Goal: Task Accomplishment & Management: Use online tool/utility

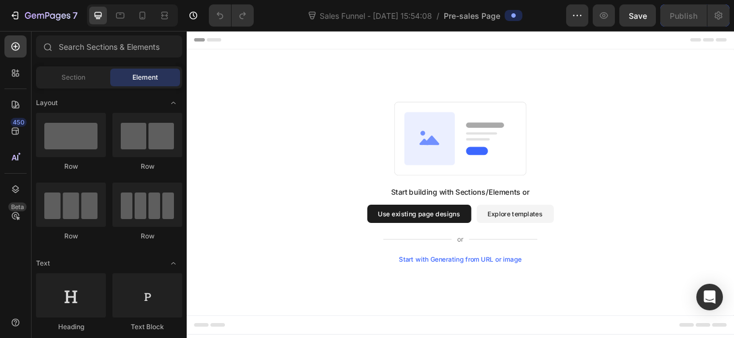
click at [479, 261] on button "Use existing page designs" at bounding box center [469, 254] width 126 height 22
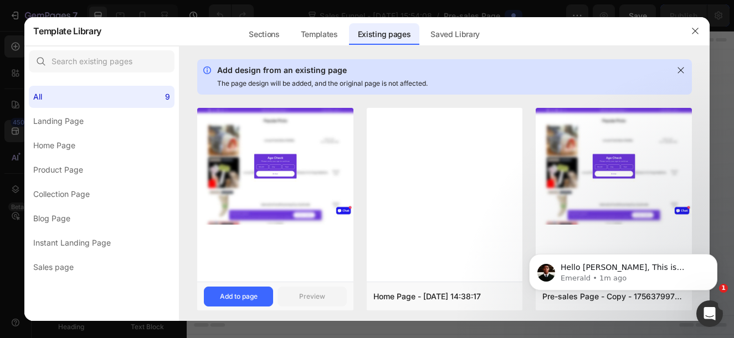
click at [256, 225] on div at bounding box center [275, 195] width 156 height 174
click at [254, 292] on div "Add to page" at bounding box center [239, 297] width 38 height 10
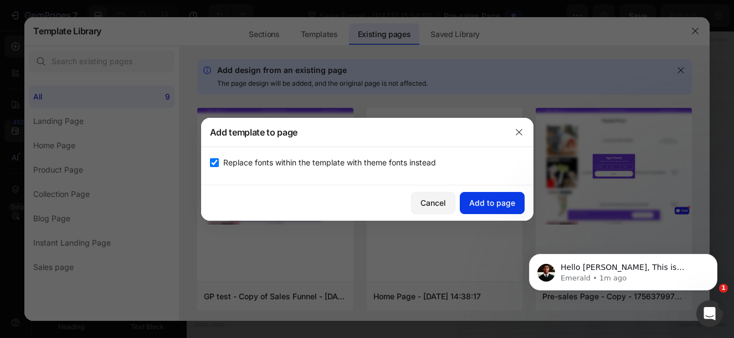
click at [499, 202] on div "Add to page" at bounding box center [492, 203] width 46 height 12
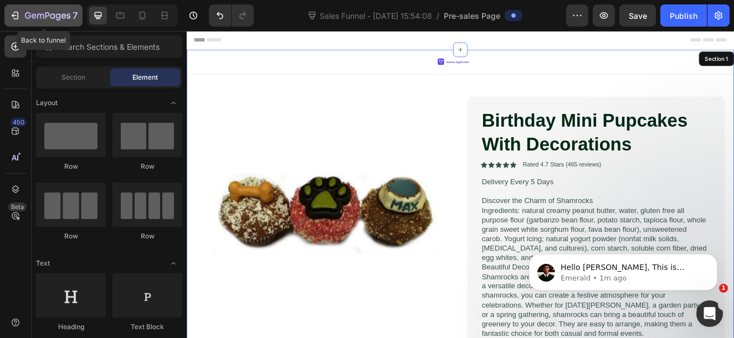
click at [22, 22] on div "7" at bounding box center [43, 15] width 68 height 13
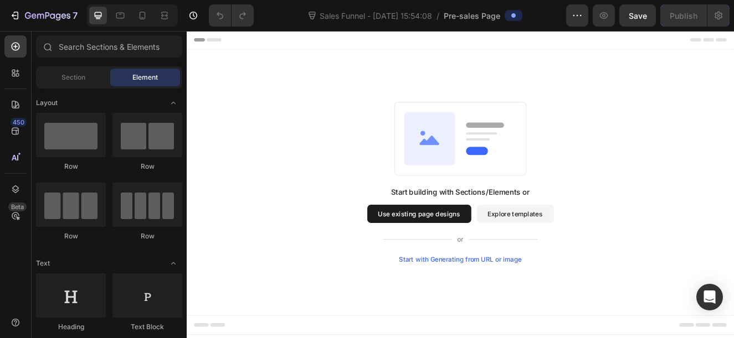
click at [596, 255] on button "Explore templates" at bounding box center [586, 254] width 94 height 22
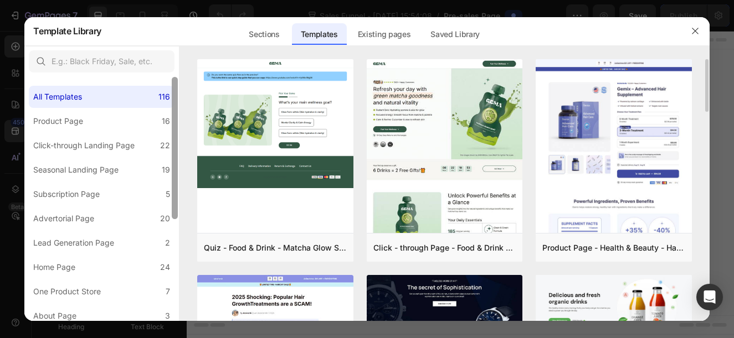
drag, startPoint x: 176, startPoint y: 174, endPoint x: 179, endPoint y: 158, distance: 16.5
click at [179, 158] on div "All Templates 116 Product Page 16 Click-through Landing Page 22 Seasonal Landin…" at bounding box center [366, 184] width 685 height 276
click at [370, 37] on div "Existing pages" at bounding box center [384, 34] width 71 height 22
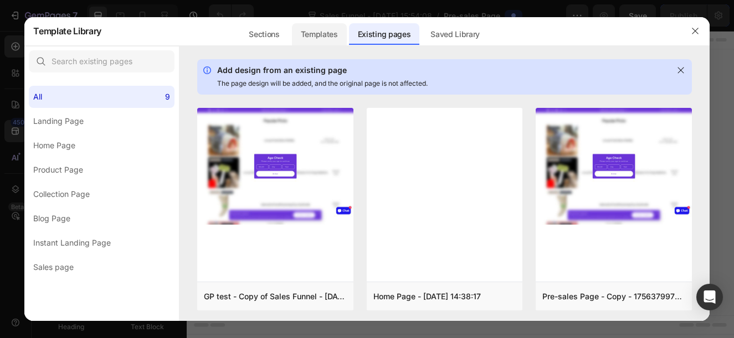
click at [326, 30] on div "Templates" at bounding box center [319, 34] width 55 height 22
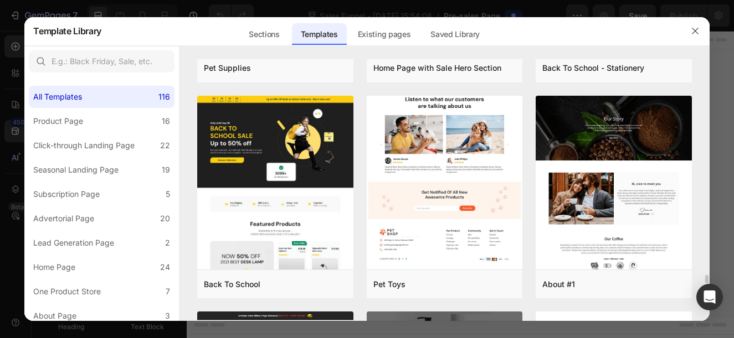
scroll to position [7083, 0]
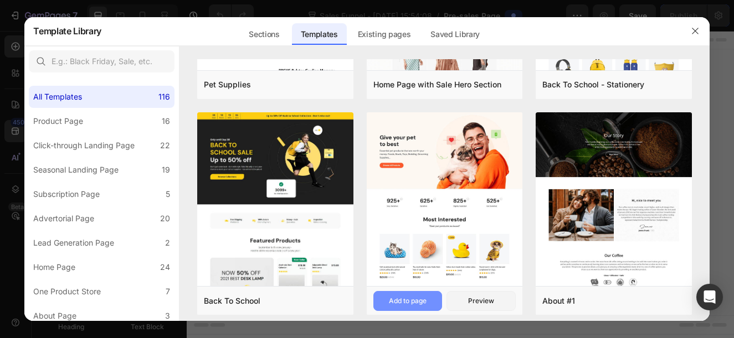
click at [394, 296] on div "Add to page" at bounding box center [408, 301] width 38 height 10
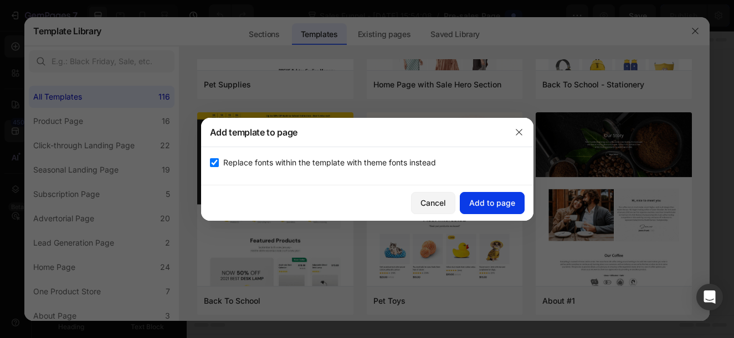
click at [479, 210] on button "Add to page" at bounding box center [492, 203] width 65 height 22
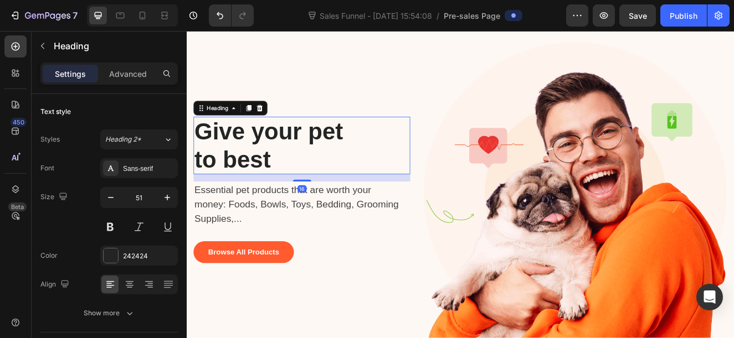
scroll to position [0, 0]
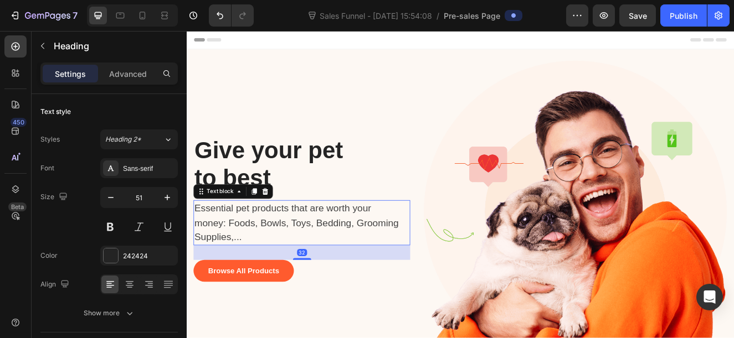
click at [304, 267] on p "Essential pet products that are worth your money: Foods, Bowls, Toys, Bedding, …" at bounding box center [321, 264] width 250 height 53
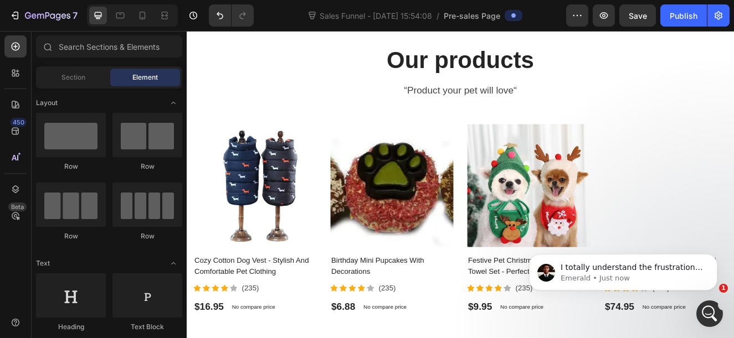
scroll to position [1507, 0]
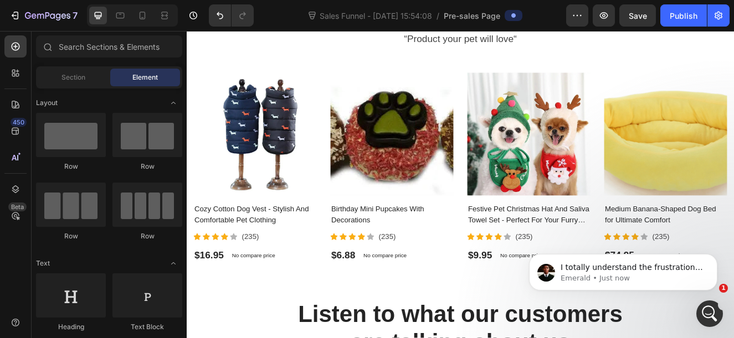
drag, startPoint x: 847, startPoint y: 87, endPoint x: 391, endPoint y: 104, distance: 456.0
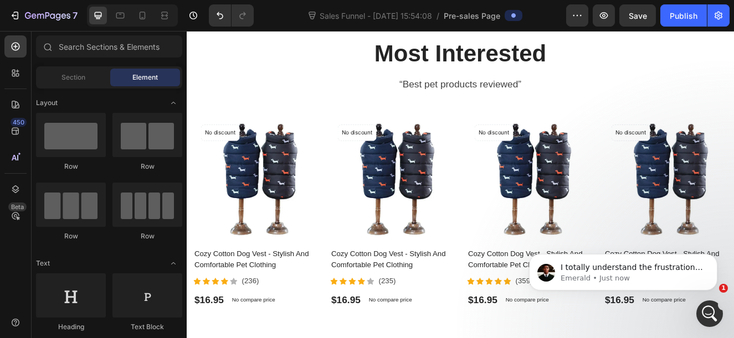
scroll to position [558, 0]
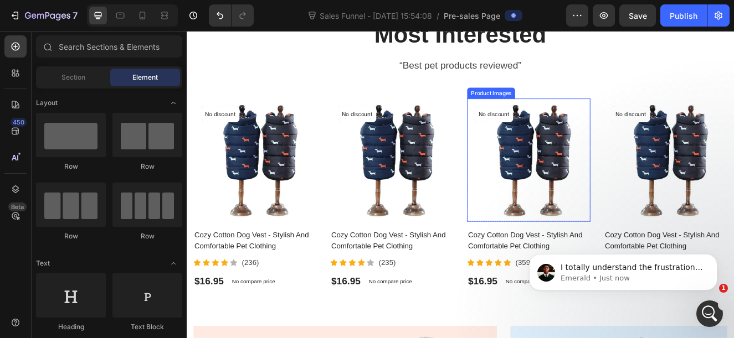
click at [635, 187] on img at bounding box center [602, 189] width 150 height 150
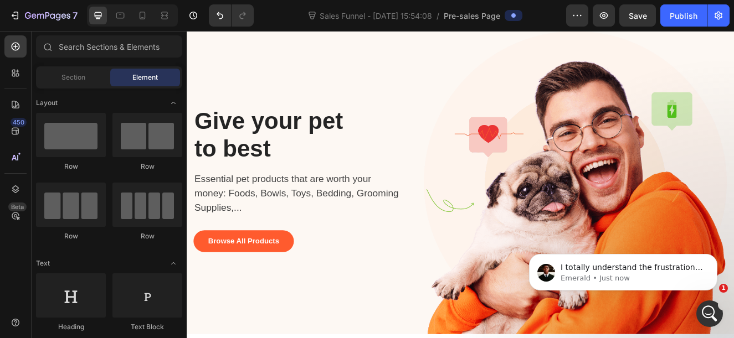
scroll to position [27, 0]
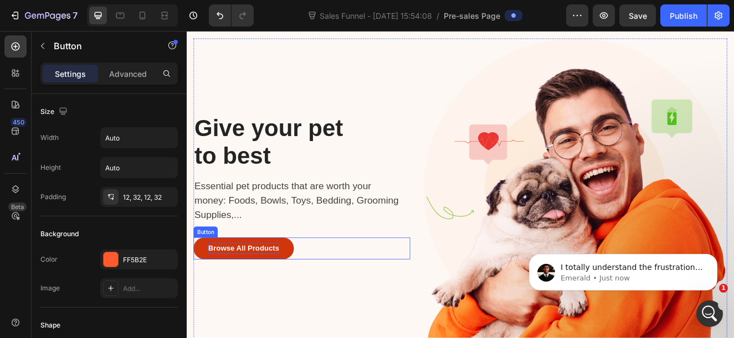
click at [287, 296] on div "Browse All Products" at bounding box center [256, 295] width 86 height 13
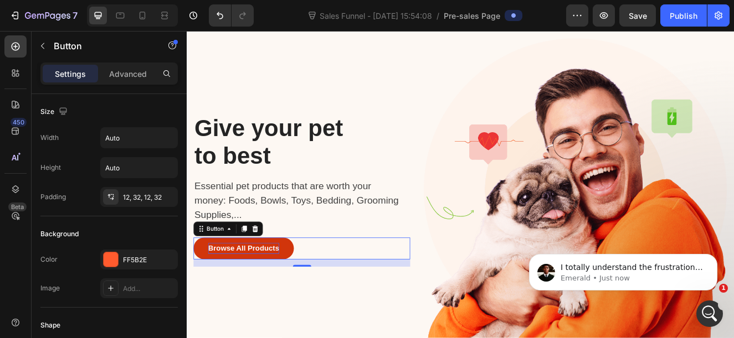
click at [276, 293] on div "Browse All Products" at bounding box center [256, 295] width 86 height 13
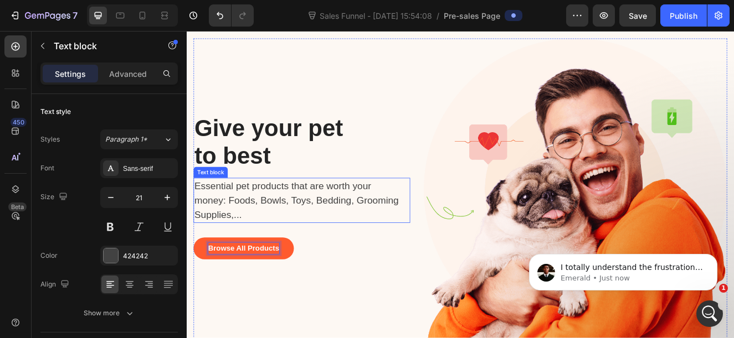
click at [328, 238] on p "Essential pet products that are worth your money: Foods, Bowls, Toys, Bedding, …" at bounding box center [321, 237] width 250 height 53
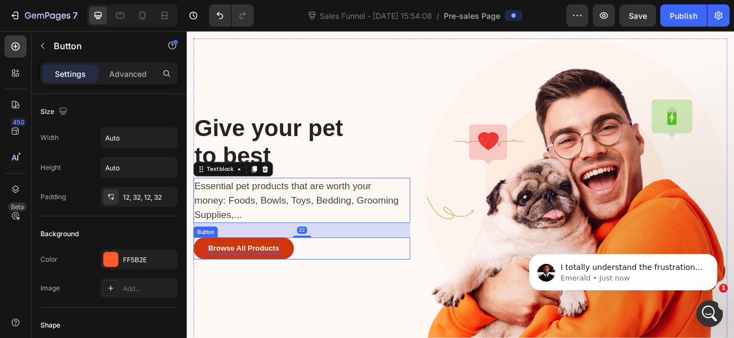
click at [242, 290] on p "Browse All Products" at bounding box center [256, 295] width 86 height 13
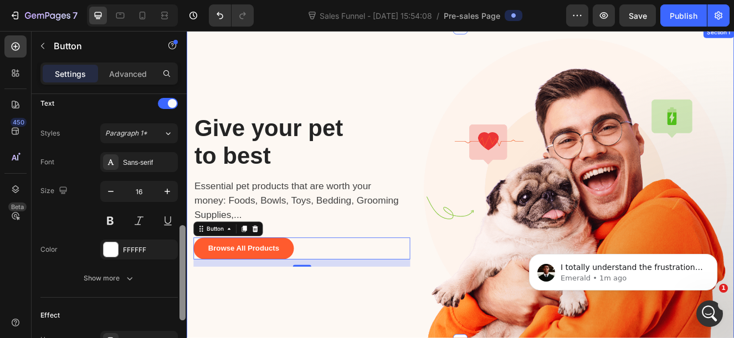
drag, startPoint x: 368, startPoint y: 190, endPoint x: 191, endPoint y: 370, distance: 252.6
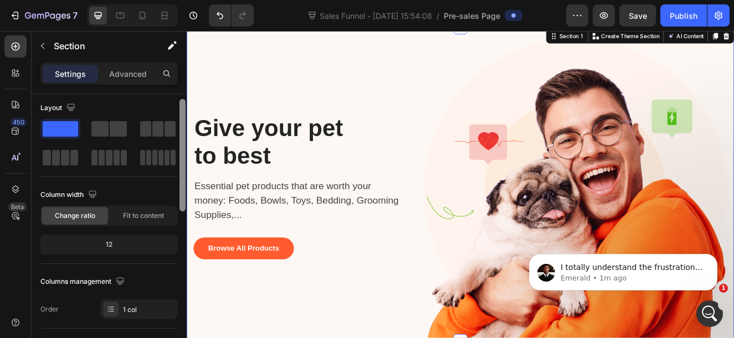
scroll to position [0, 0]
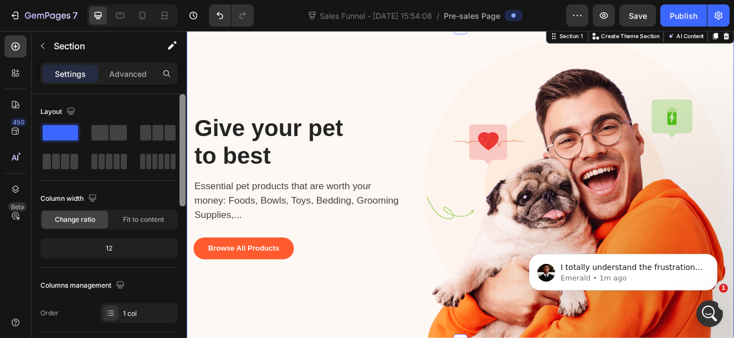
drag, startPoint x: 184, startPoint y: 305, endPoint x: 183, endPoint y: 115, distance: 189.9
click at [183, 115] on div at bounding box center [182, 150] width 6 height 112
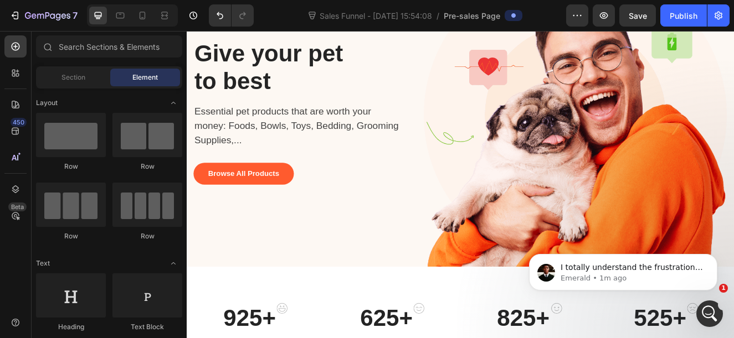
scroll to position [63, 0]
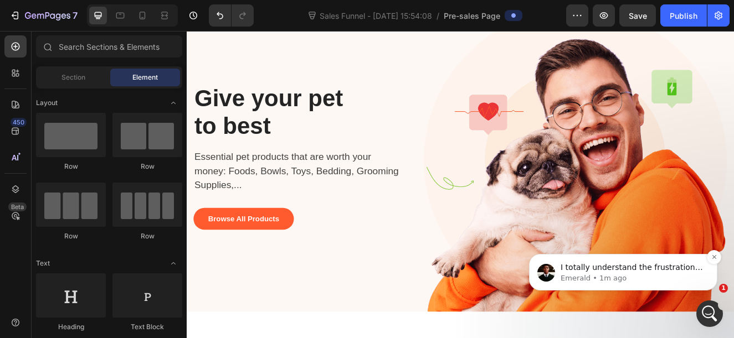
click at [612, 277] on p "Emerald • 1m ago" at bounding box center [631, 279] width 143 height 10
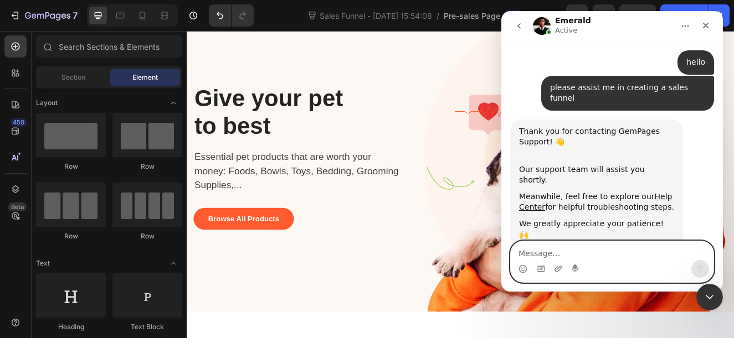
scroll to position [3506, 0]
